Goal: Task Accomplishment & Management: Manage account settings

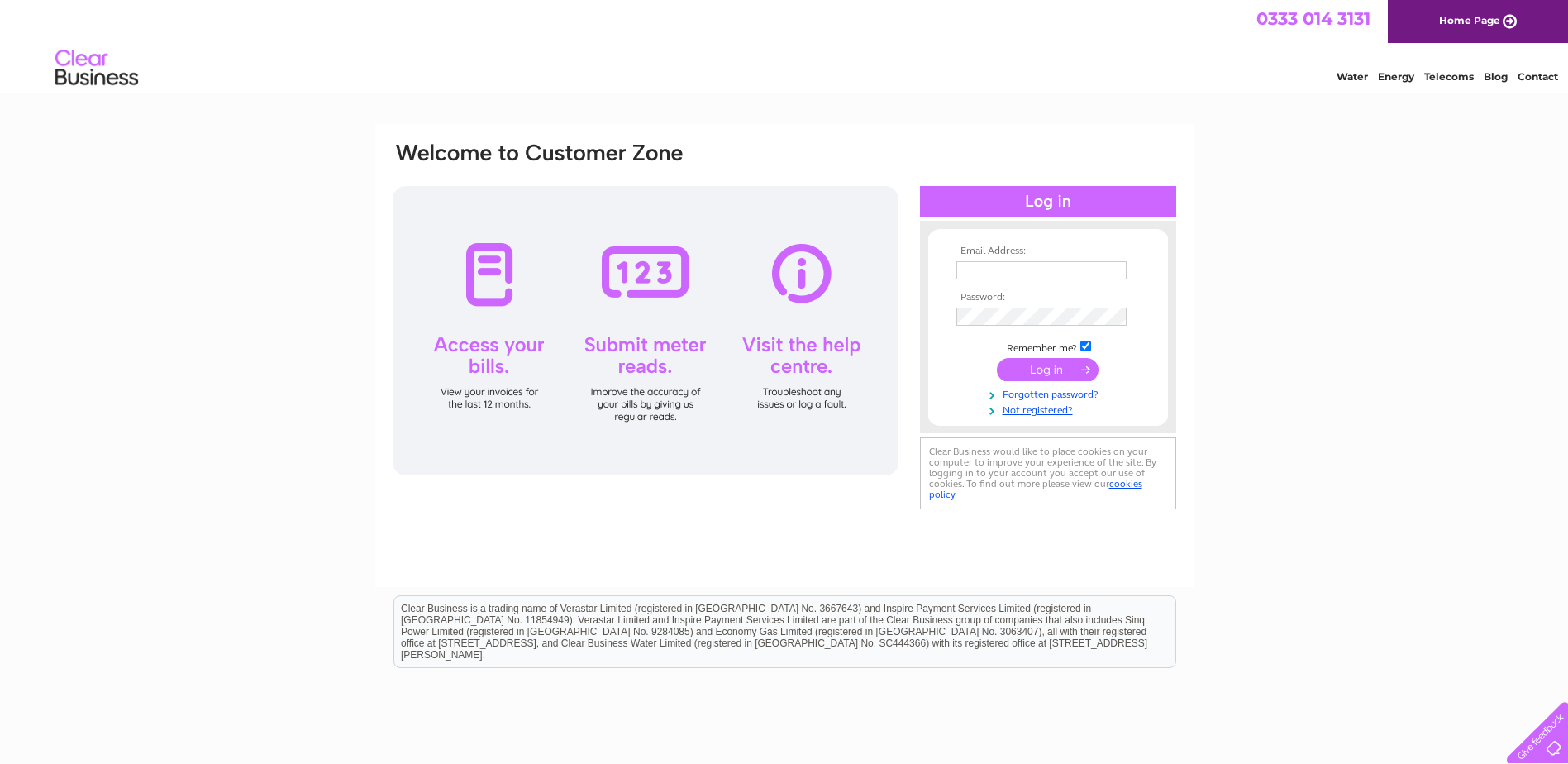
type input "[PERSON_NAME][EMAIL_ADDRESS][DOMAIN_NAME]"
click at [1054, 363] on input "submit" at bounding box center [1048, 370] width 102 height 23
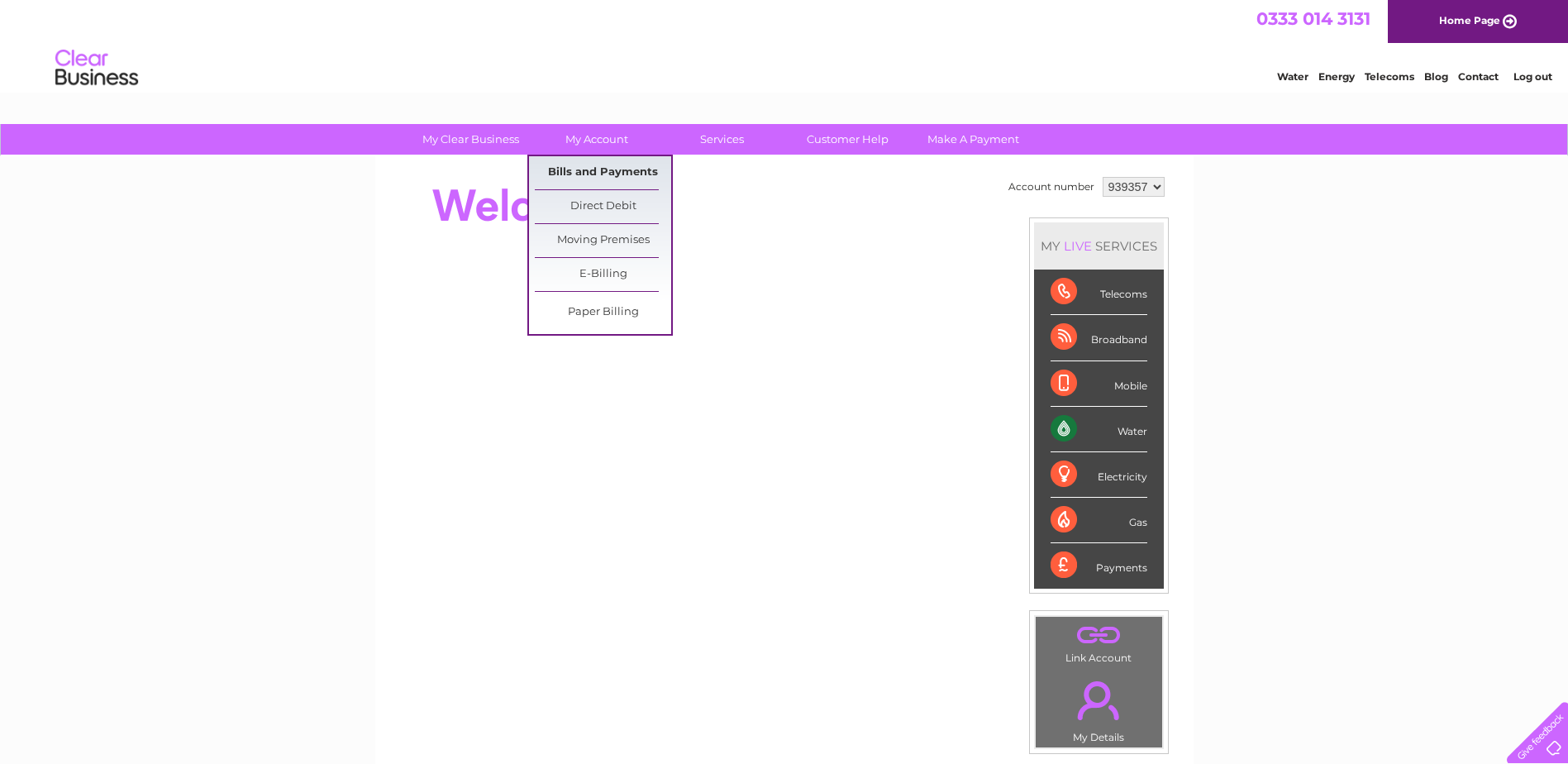
click at [589, 172] on link "Bills and Payments" at bounding box center [603, 172] width 137 height 33
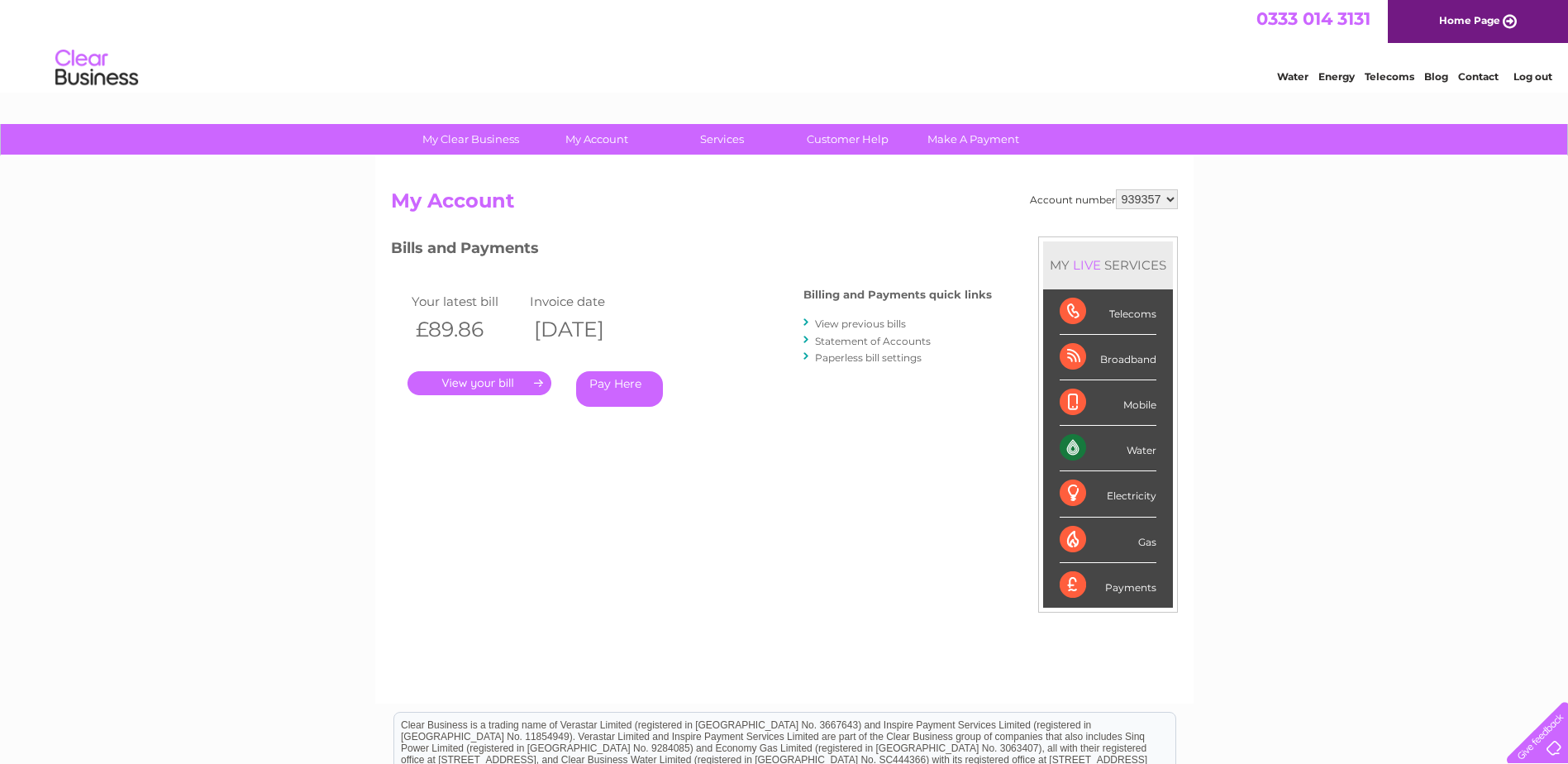
click at [473, 381] on link "." at bounding box center [479, 383] width 144 height 24
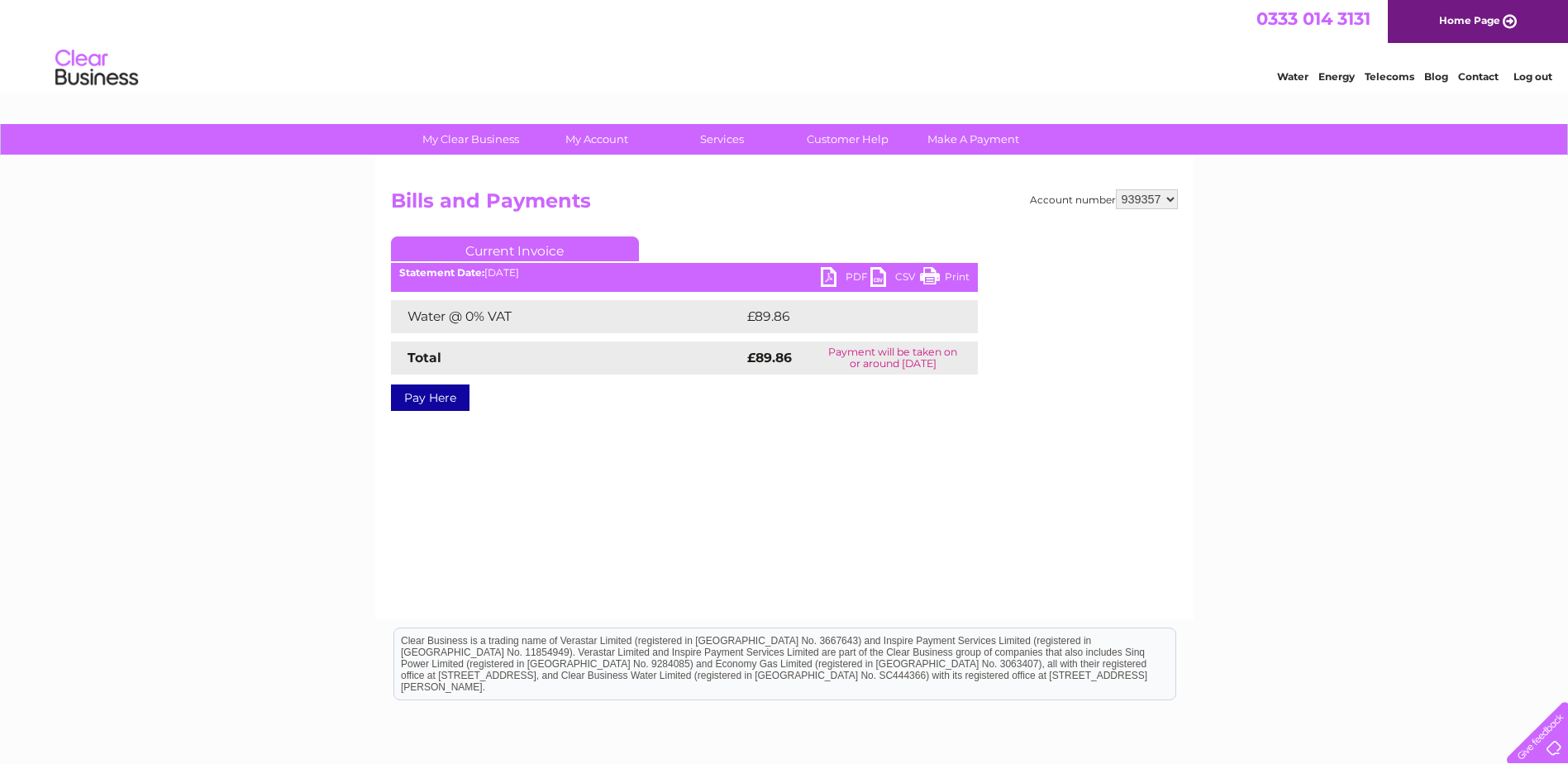
click at [827, 277] on link "PDF" at bounding box center [845, 279] width 50 height 24
